Goal: Information Seeking & Learning: Learn about a topic

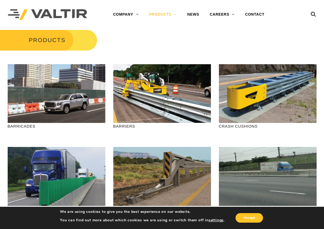
scroll to position [26, 0]
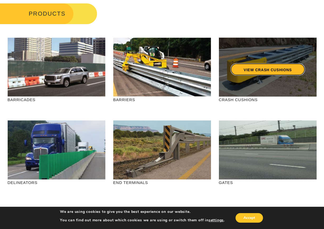
click at [261, 74] on link "VIEW CRASH CUSHIONS" at bounding box center [267, 69] width 75 height 12
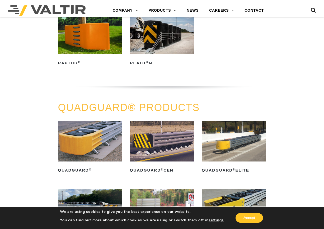
scroll to position [132, 0]
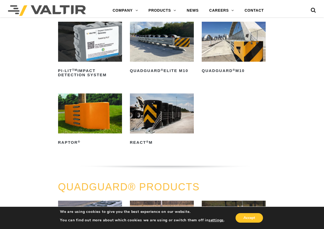
click at [210, 60] on img at bounding box center [234, 42] width 64 height 40
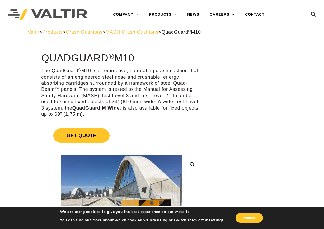
drag, startPoint x: 199, startPoint y: 87, endPoint x: 196, endPoint y: 83, distance: 5.1
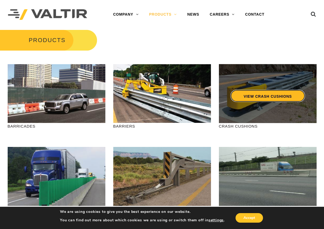
click at [241, 98] on link "VIEW CRASH CUSHIONS" at bounding box center [267, 96] width 75 height 12
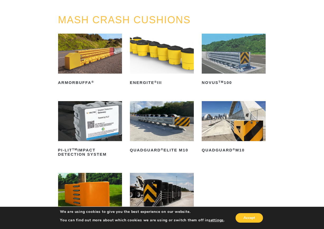
scroll to position [106, 0]
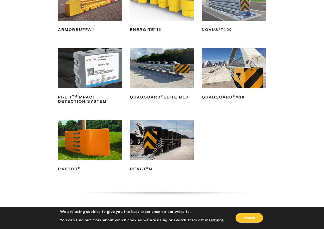
click at [233, 78] on img at bounding box center [234, 68] width 64 height 40
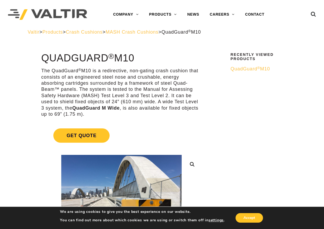
click at [252, 69] on span "QuadGuard ® M10" at bounding box center [250, 68] width 39 height 5
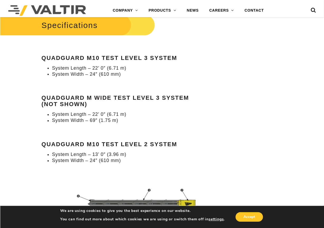
scroll to position [581, 0]
